Goal: Subscribe to service/newsletter

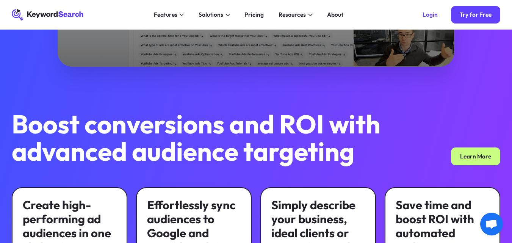
scroll to position [189, 0]
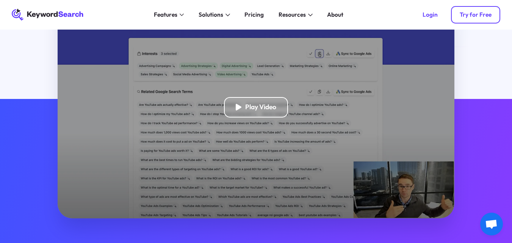
click at [470, 11] on link "Try for Free" at bounding box center [476, 15] width 50 height 18
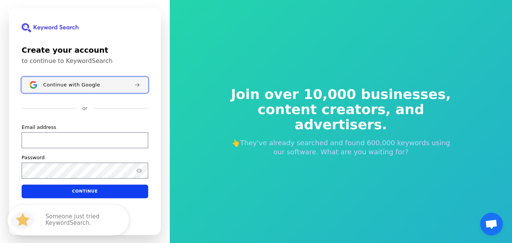
click at [53, 86] on span "Continue with Google" at bounding box center [71, 84] width 57 height 6
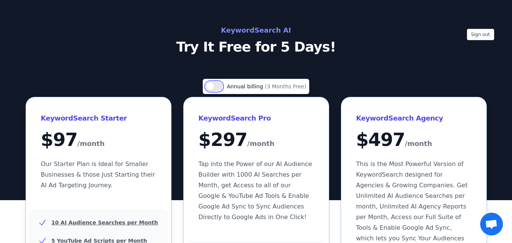
click at [222, 87] on button "Use setting" at bounding box center [214, 86] width 17 height 9
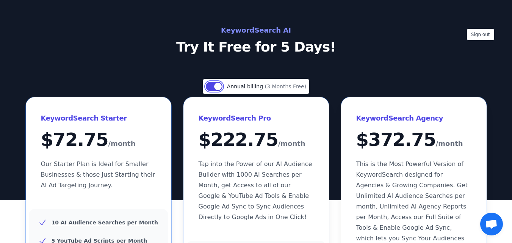
click at [213, 87] on button "Use setting" at bounding box center [214, 86] width 17 height 9
